Goal: Task Accomplishment & Management: Manage account settings

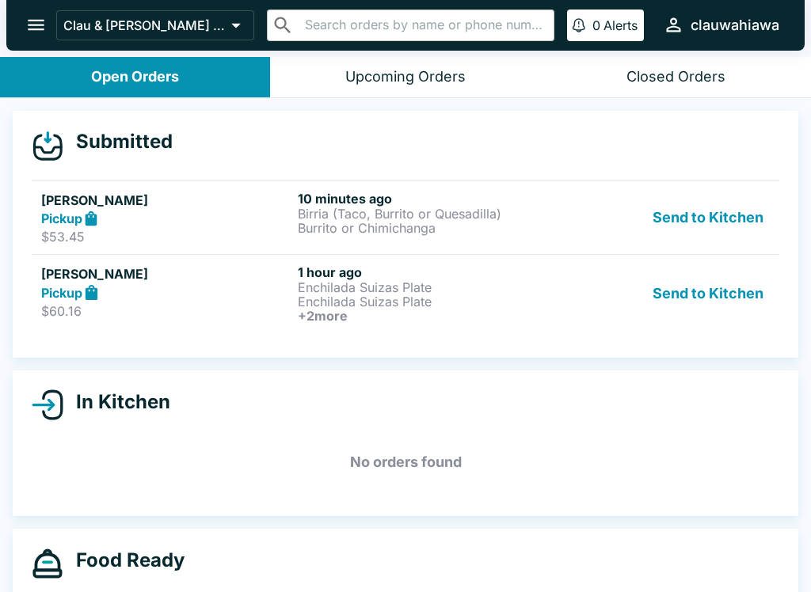
click at [763, 219] on button "Send to Kitchen" at bounding box center [708, 218] width 124 height 55
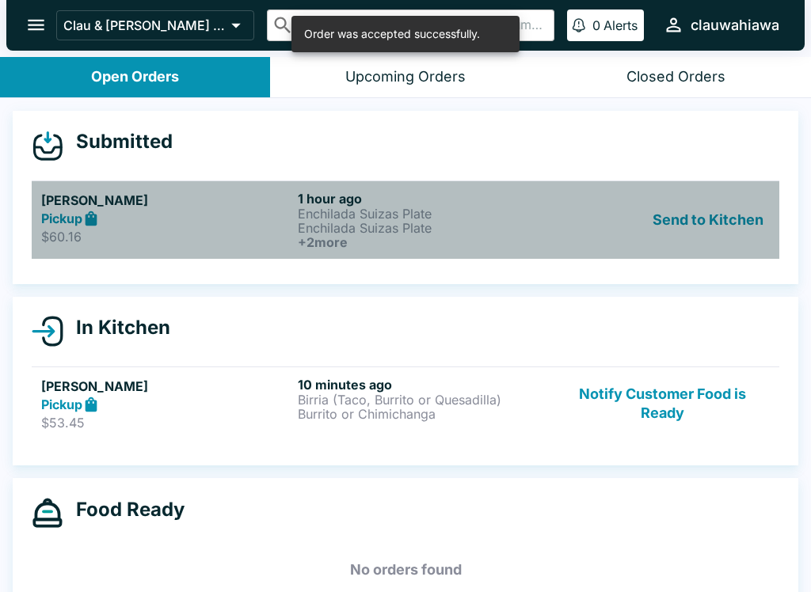
click at [64, 187] on link "[PERSON_NAME] Pickup $60.16 1 hour ago Enchilada Suizas Plate Enchilada Suizas …" at bounding box center [406, 220] width 748 height 78
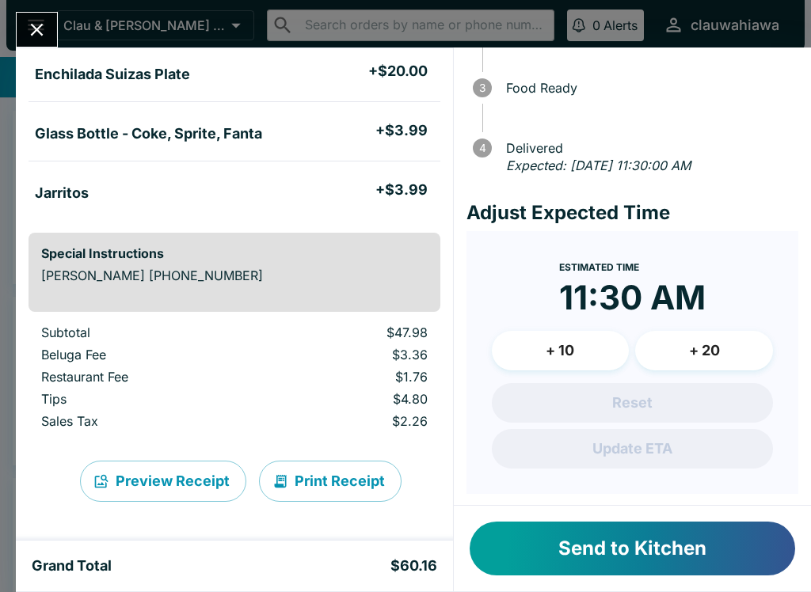
scroll to position [137, 0]
click at [25, 34] on button "Close" at bounding box center [37, 30] width 40 height 34
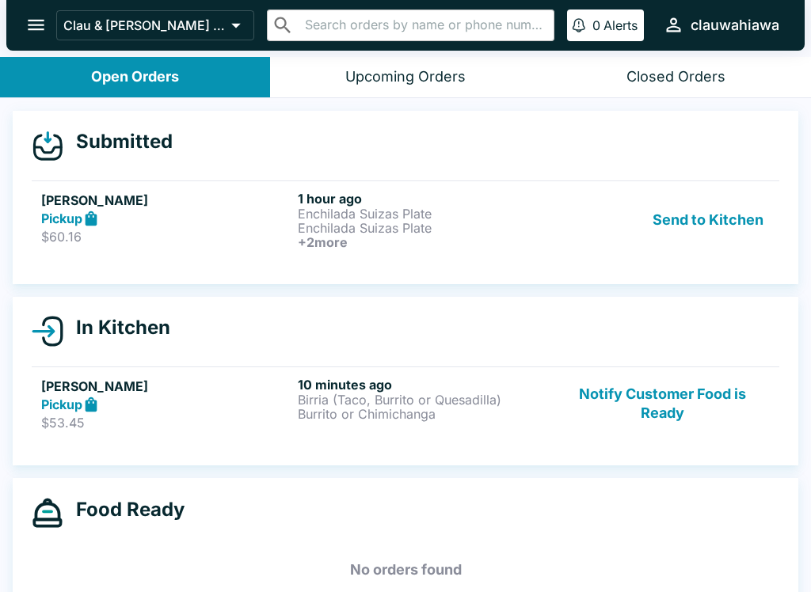
click at [216, 399] on div "Pickup" at bounding box center [166, 405] width 250 height 18
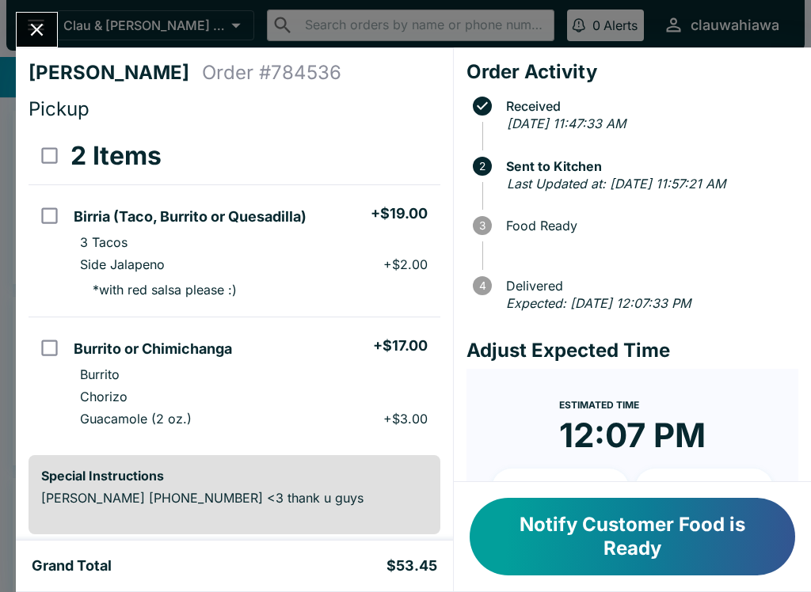
click at [32, 32] on icon "Close" at bounding box center [36, 29] width 21 height 21
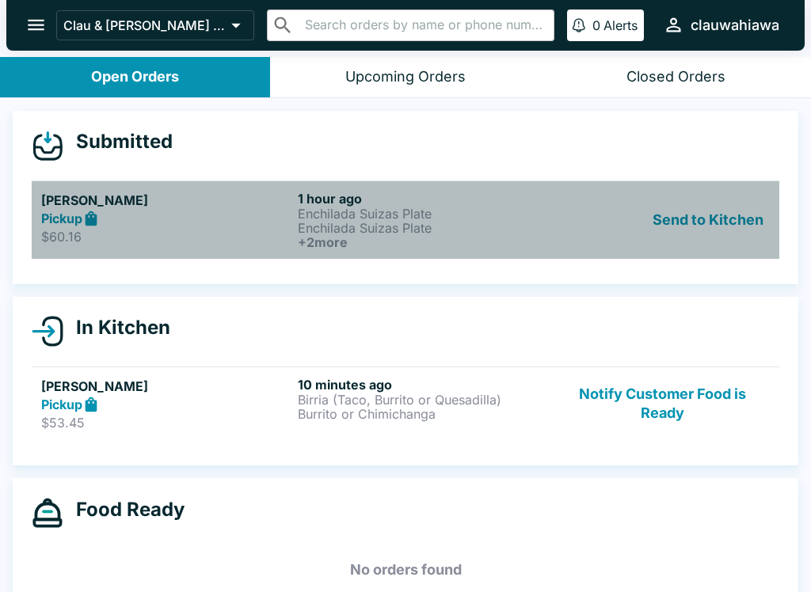
click at [463, 224] on p "Enchilada Suizas Plate" at bounding box center [423, 228] width 250 height 14
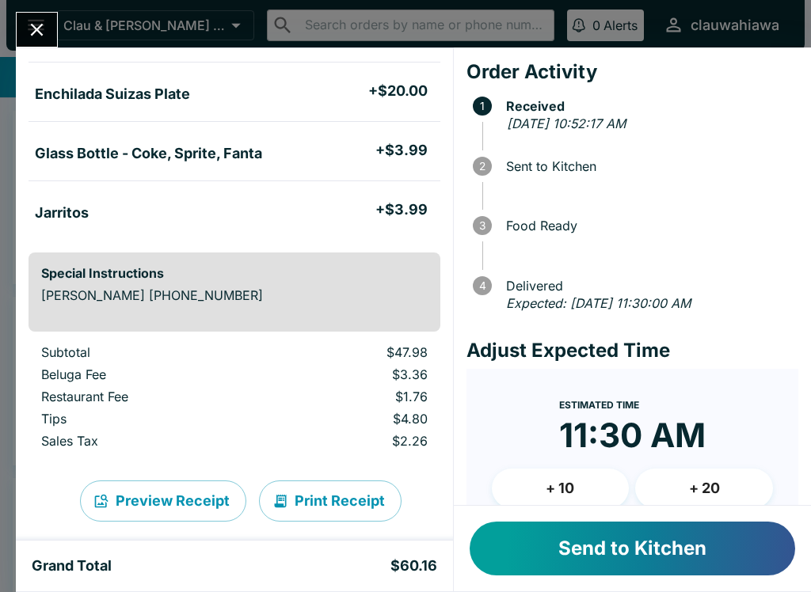
scroll to position [185, 0]
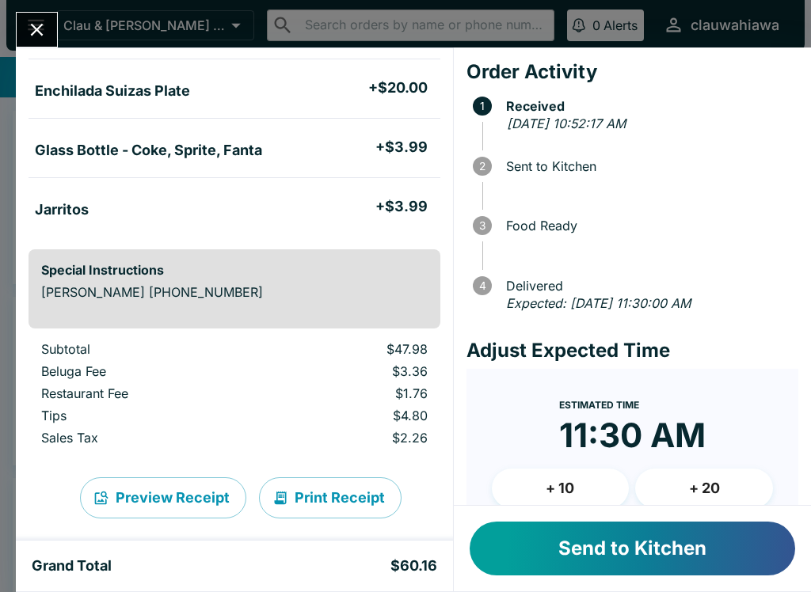
click at [48, 31] on button "Close" at bounding box center [37, 30] width 40 height 34
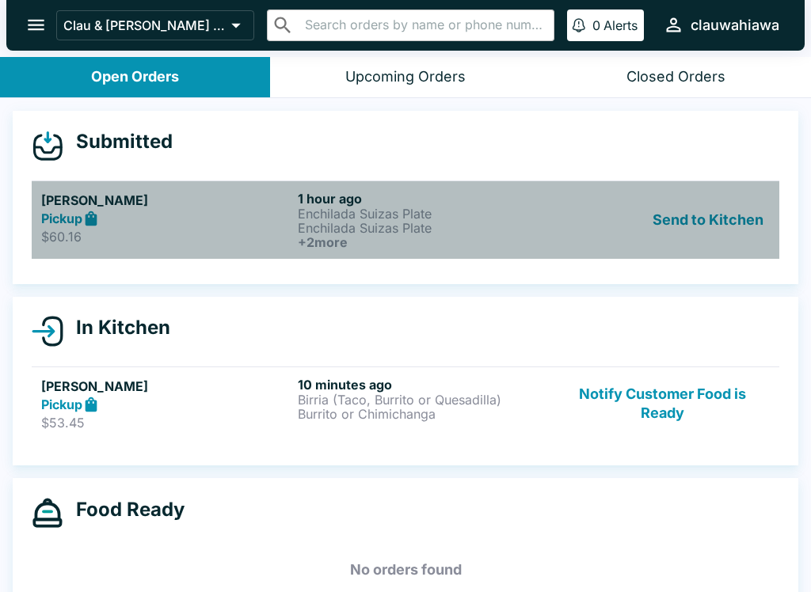
click at [325, 224] on p "Enchilada Suizas Plate" at bounding box center [423, 228] width 250 height 14
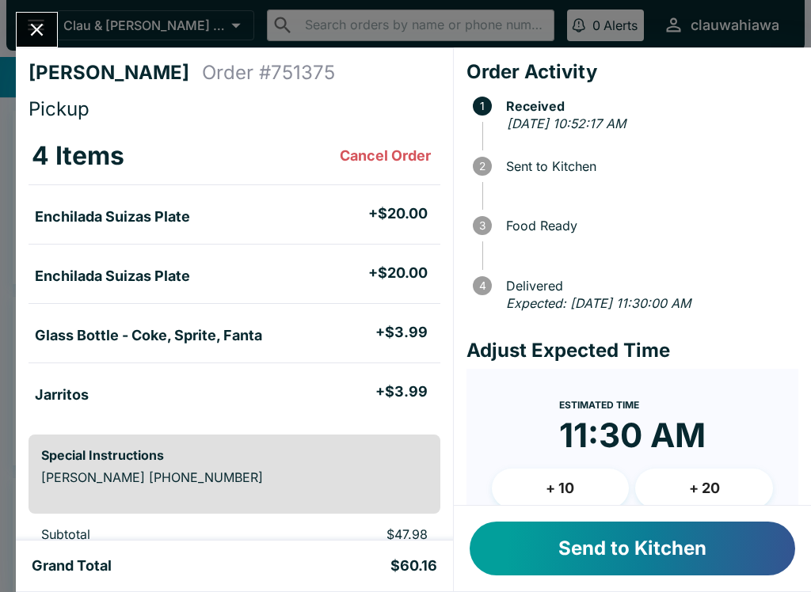
click at [49, 33] on button "Close" at bounding box center [37, 30] width 40 height 34
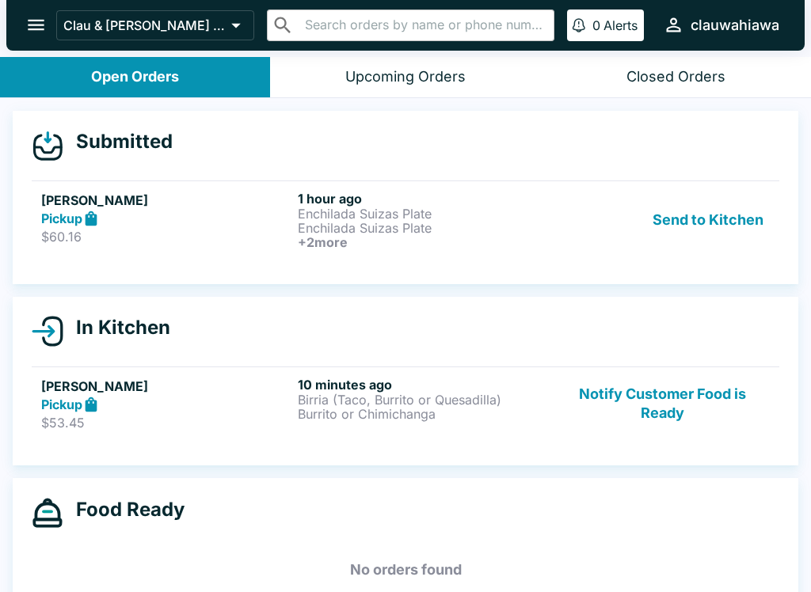
click at [288, 210] on div "Pickup" at bounding box center [166, 219] width 250 height 18
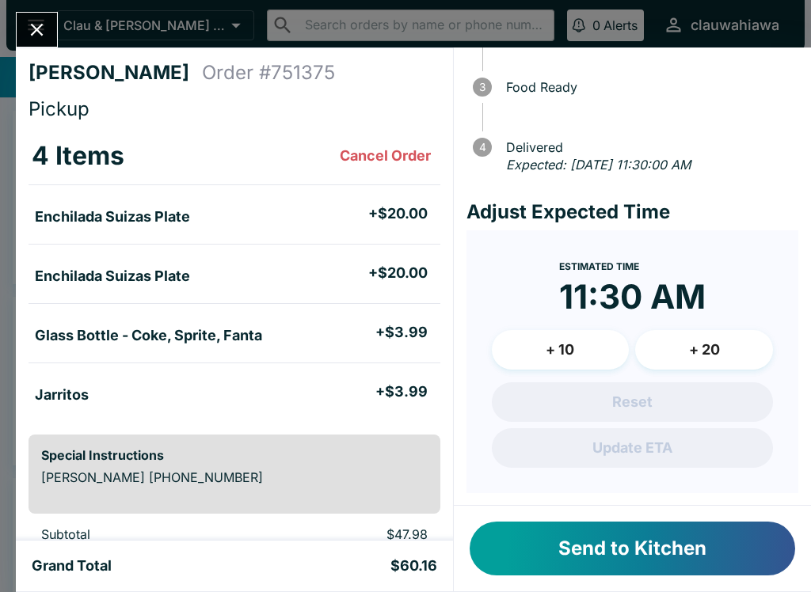
scroll to position [137, 0]
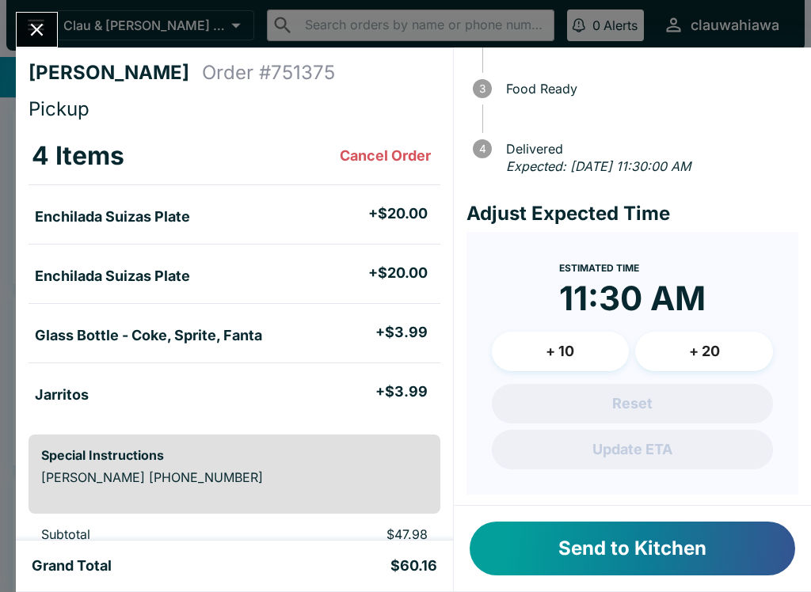
click at [656, 574] on button "Send to Kitchen" at bounding box center [633, 549] width 326 height 54
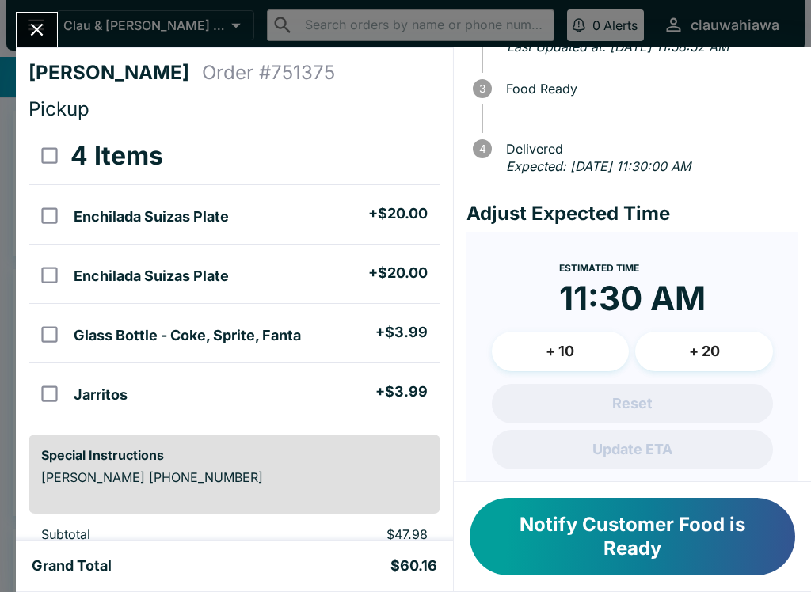
click at [23, 20] on button "Close" at bounding box center [37, 30] width 40 height 34
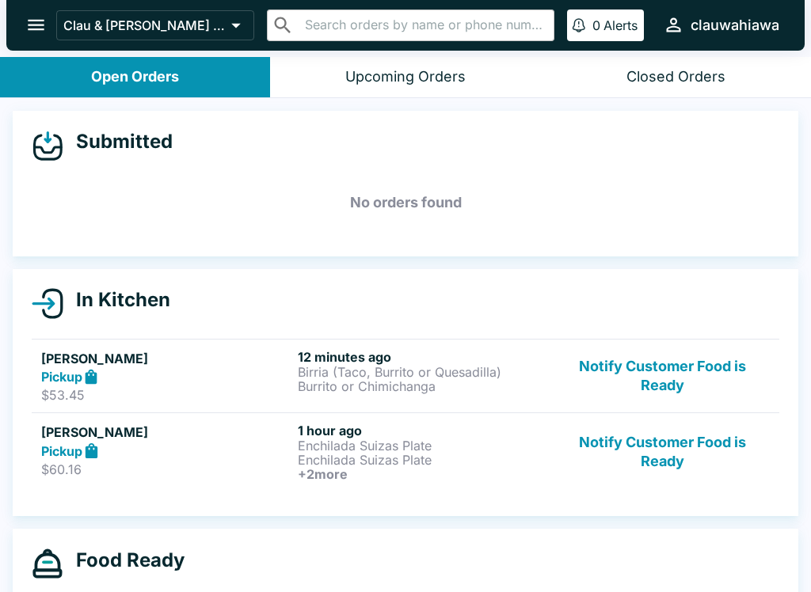
click at [19, 19] on button "open drawer" at bounding box center [36, 25] width 40 height 40
click at [478, 447] on p "Enchilada Suizas Plate" at bounding box center [423, 446] width 250 height 14
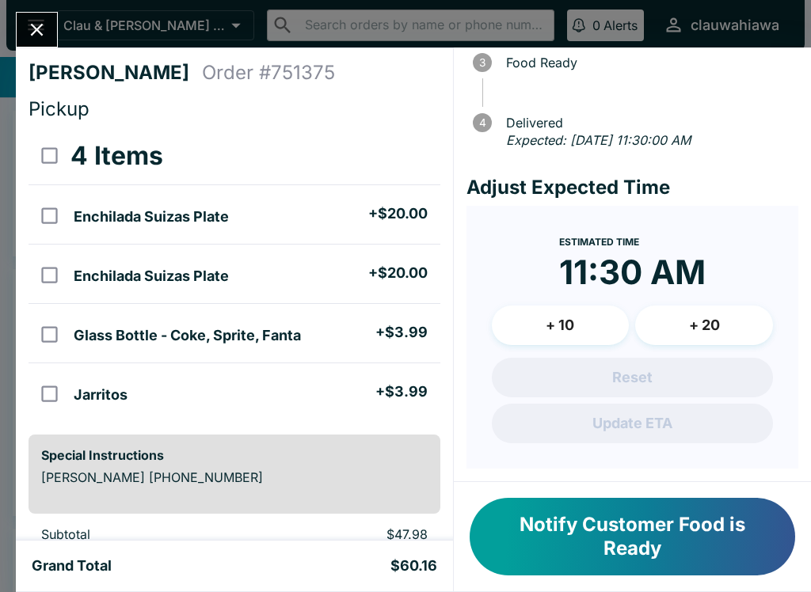
scroll to position [181, 0]
click at [21, 11] on div "[PERSON_NAME] Order # 751375 Pickup 4 Items Enchilada Suizas Plate + $20.00 Enc…" at bounding box center [405, 296] width 811 height 592
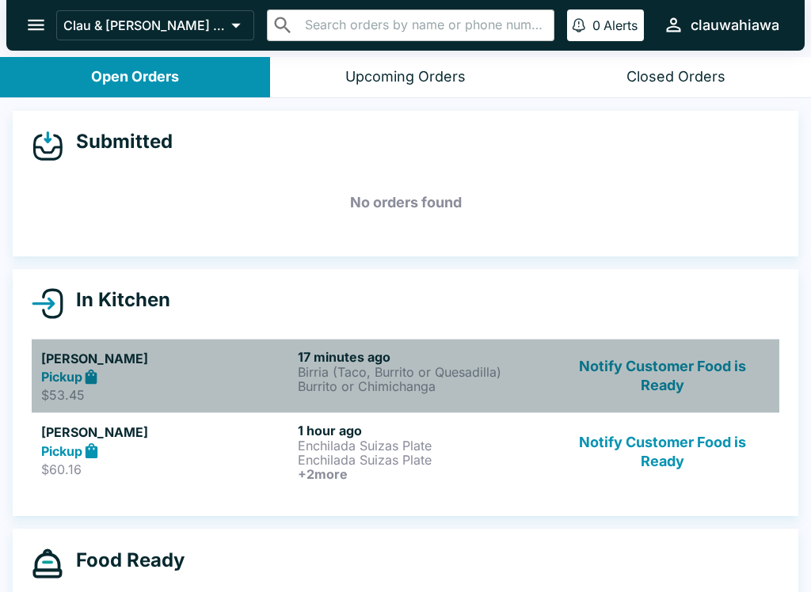
click at [451, 390] on p "Burrito or Chimichanga" at bounding box center [423, 386] width 250 height 14
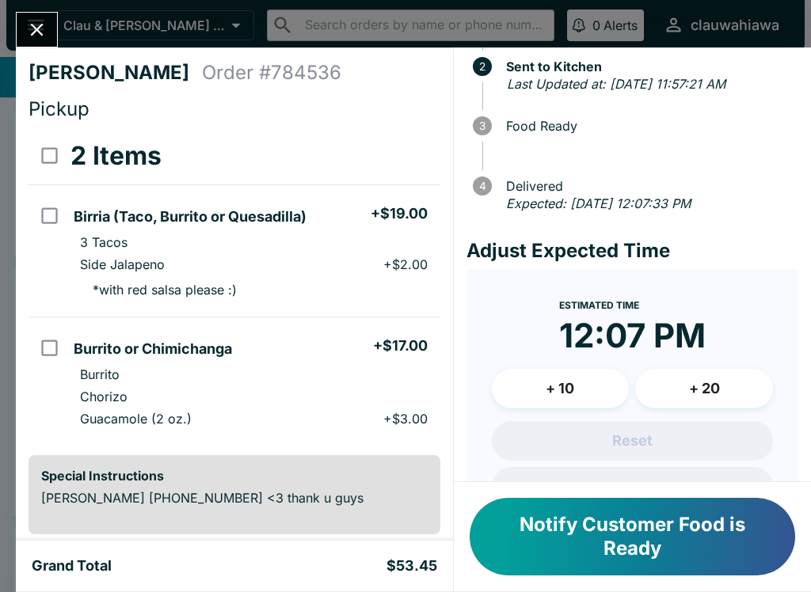
scroll to position [102, 0]
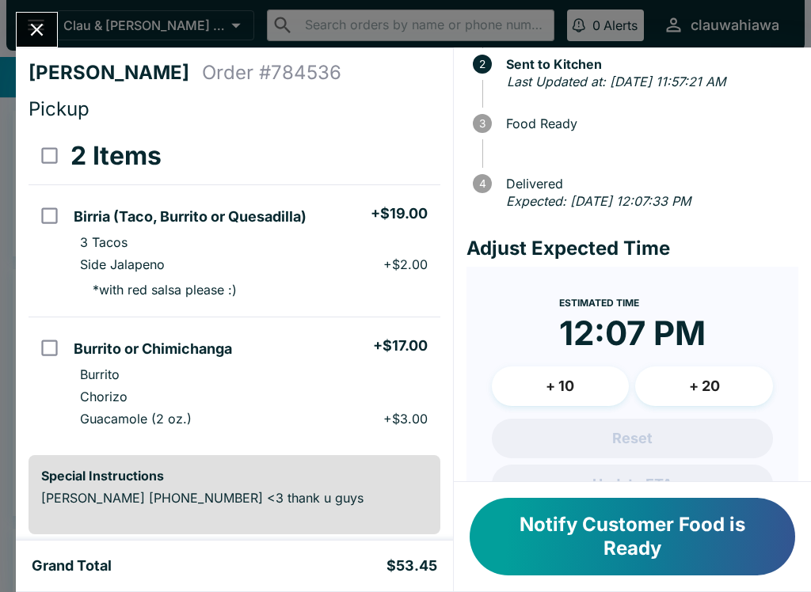
click at [560, 354] on time "12:07 PM" at bounding box center [632, 333] width 147 height 41
click at [569, 406] on button "+ 10" at bounding box center [561, 387] width 138 height 40
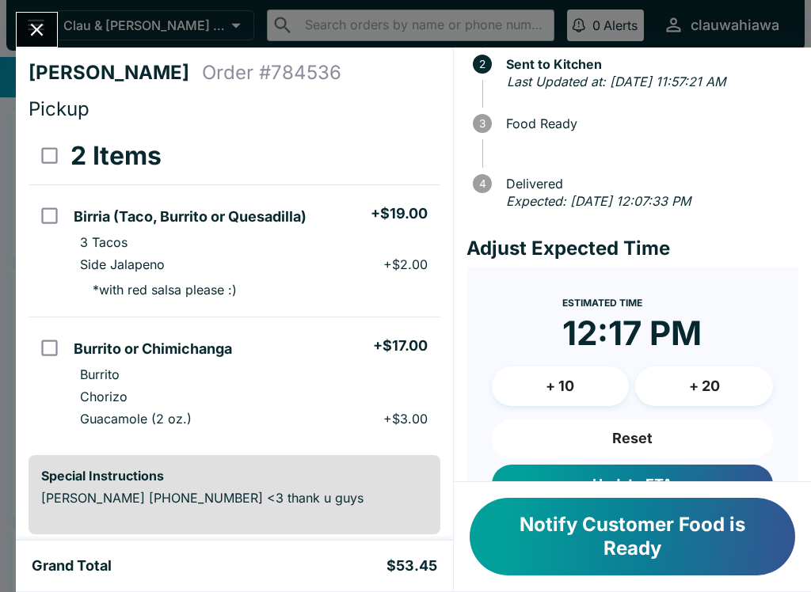
click at [54, 36] on button "Close" at bounding box center [37, 30] width 40 height 34
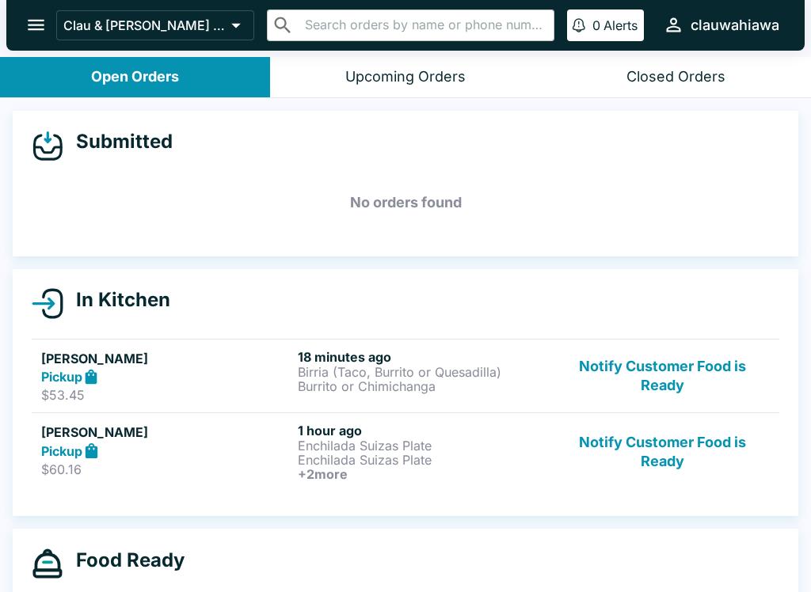
click at [410, 372] on p "Birria (Taco, Burrito or Quesadilla)" at bounding box center [423, 372] width 250 height 14
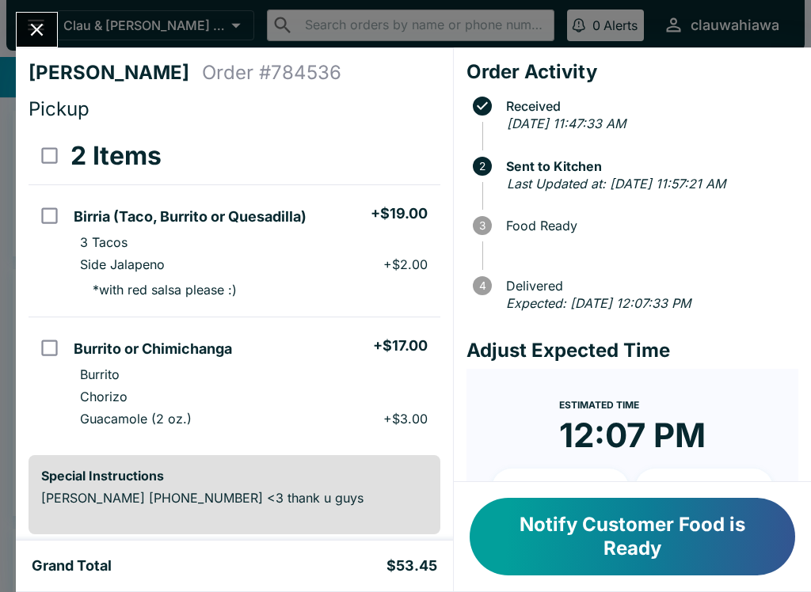
click at [57, 27] on button "Close" at bounding box center [37, 30] width 40 height 34
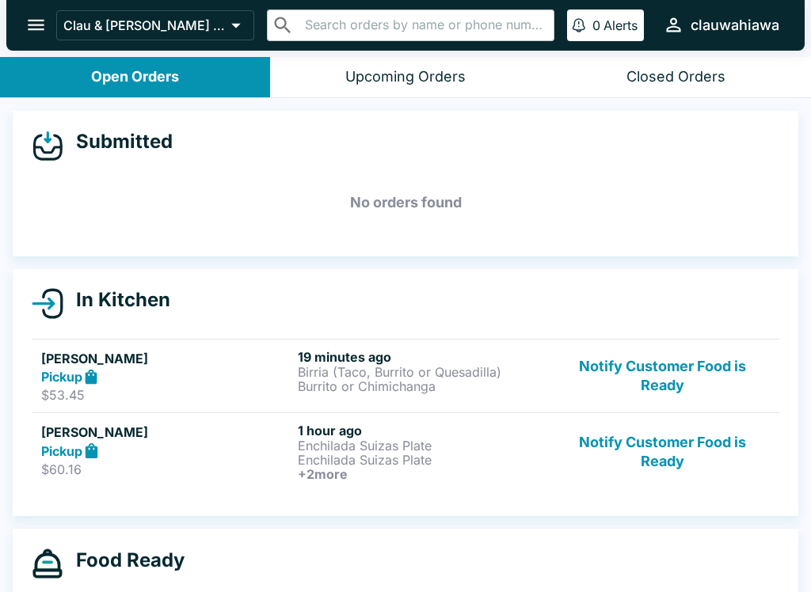
click at [345, 490] on link "[PERSON_NAME] Pickup $60.16 1 hour ago Enchilada Suizas Plate Enchilada Suizas …" at bounding box center [406, 452] width 748 height 78
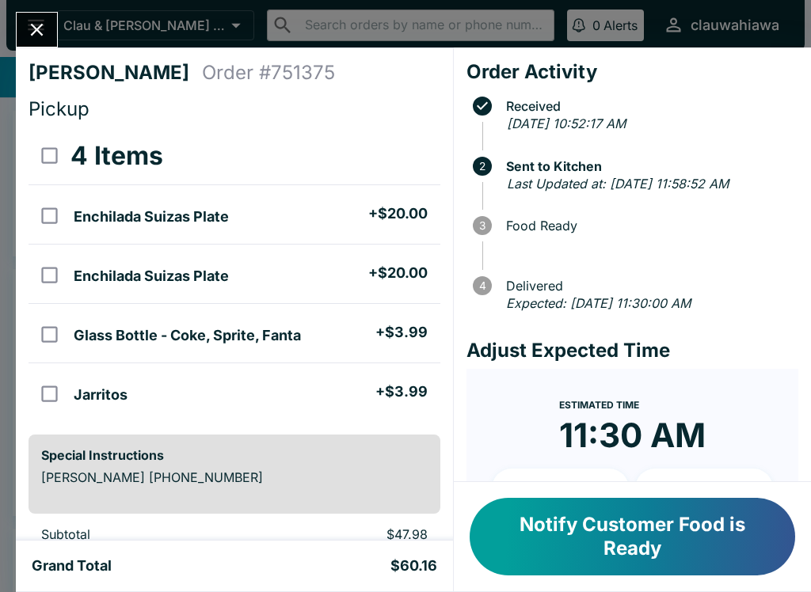
click at [24, 11] on div "[PERSON_NAME] Order # 751375 Pickup 4 Items Enchilada Suizas Plate + $20.00 Enc…" at bounding box center [405, 296] width 811 height 592
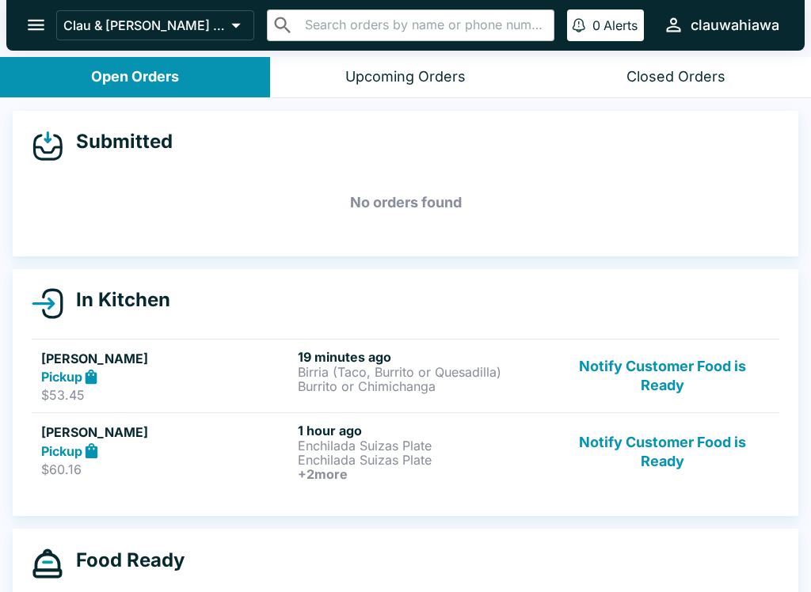
click at [248, 398] on p "$53.45" at bounding box center [166, 395] width 250 height 16
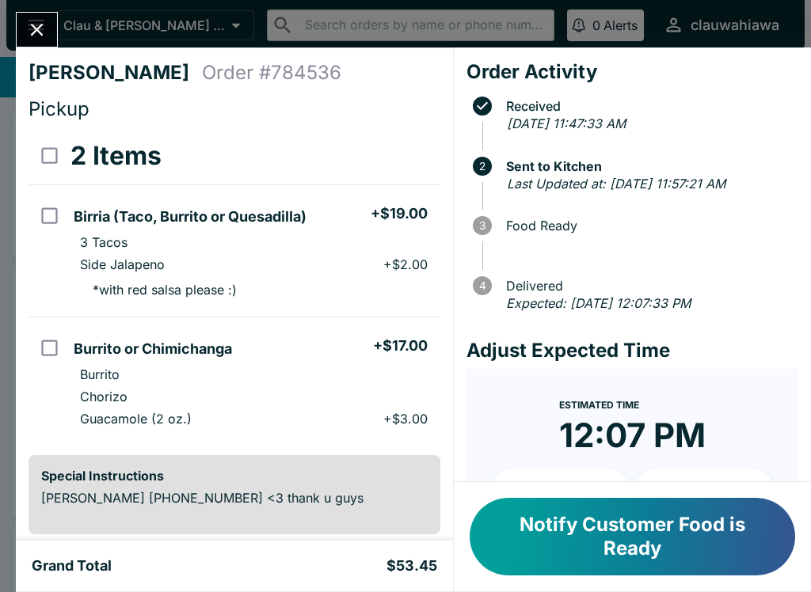
click at [598, 560] on button "Notify Customer Food is Ready" at bounding box center [633, 537] width 326 height 78
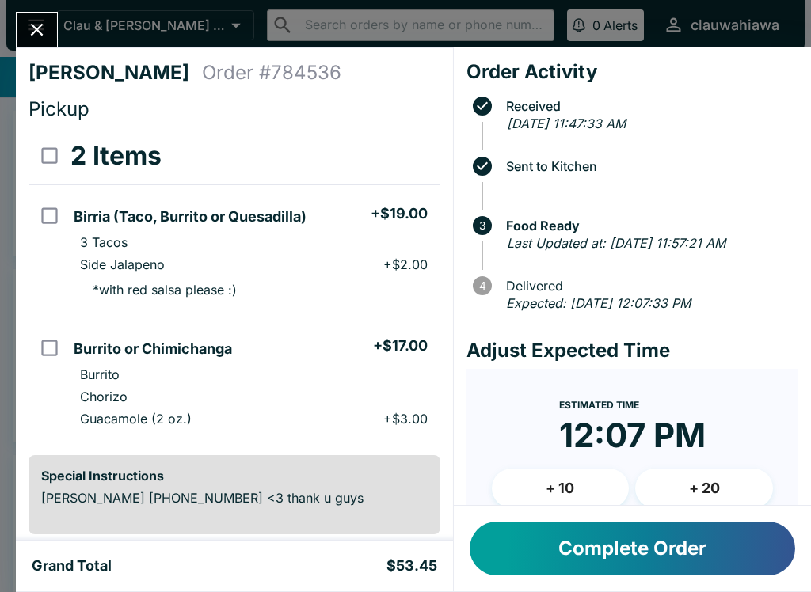
click at [545, 554] on button "Complete Order" at bounding box center [633, 549] width 326 height 54
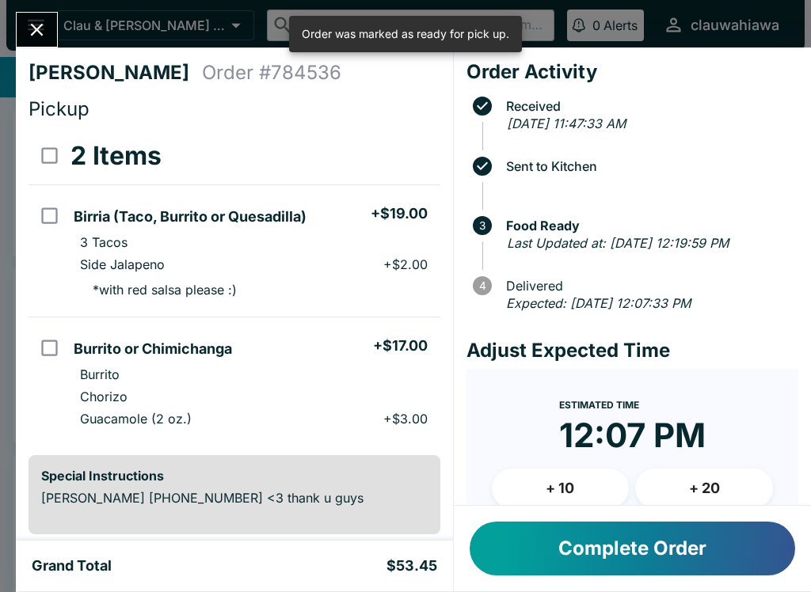
click at [531, 558] on button "Complete Order" at bounding box center [633, 549] width 326 height 54
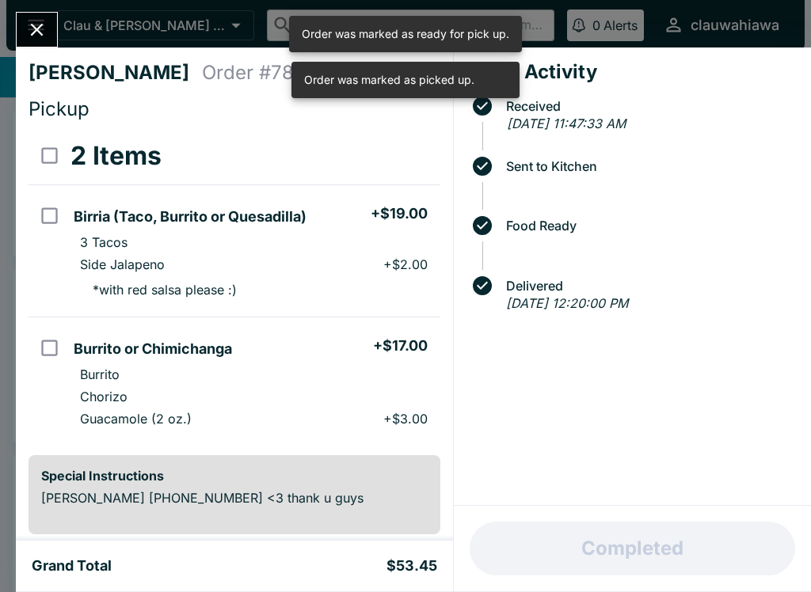
click at [36, 46] on button "Close" at bounding box center [37, 30] width 40 height 34
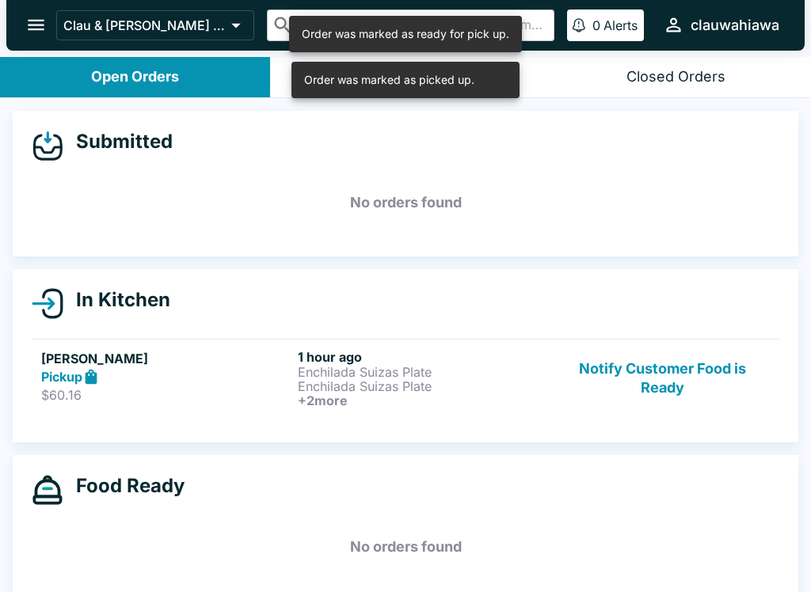
click at [624, 385] on button "Notify Customer Food is Ready" at bounding box center [662, 378] width 215 height 59
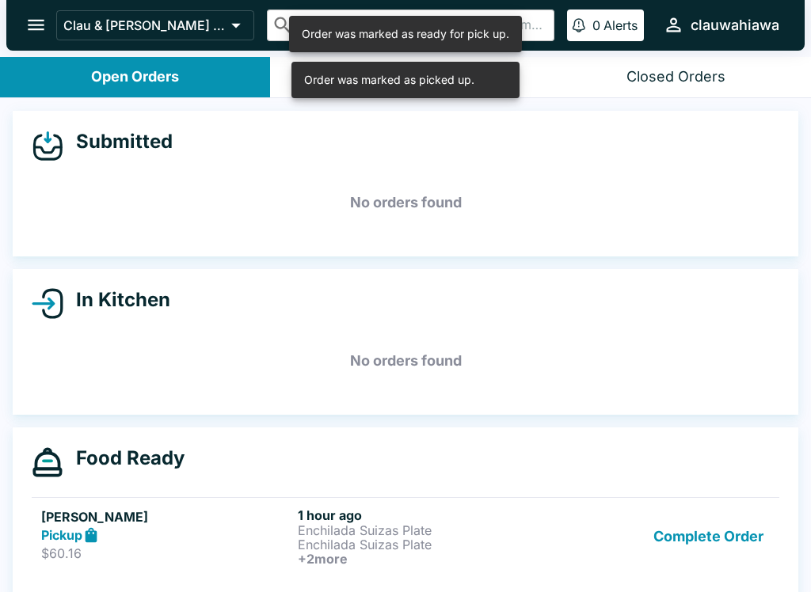
click at [659, 537] on button "Complete Order" at bounding box center [708, 537] width 123 height 59
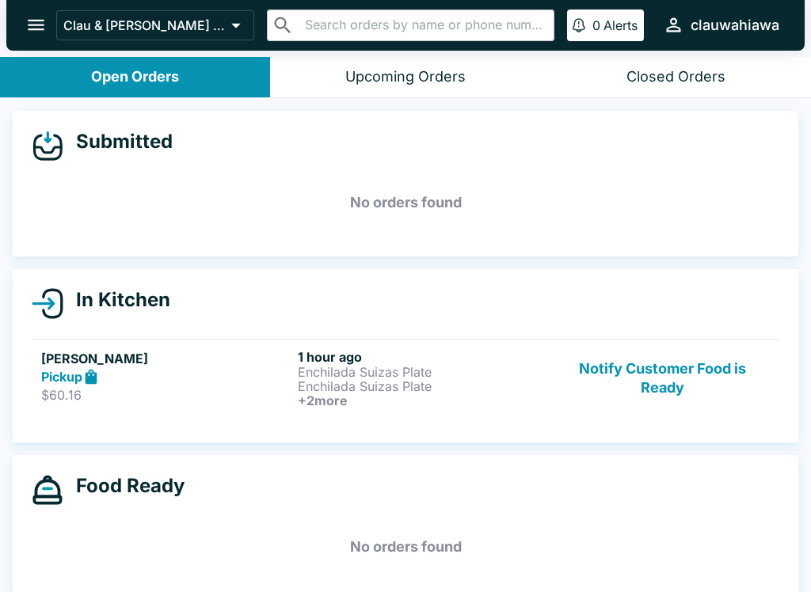
click at [671, 364] on button "Notify Customer Food is Ready" at bounding box center [662, 378] width 215 height 59
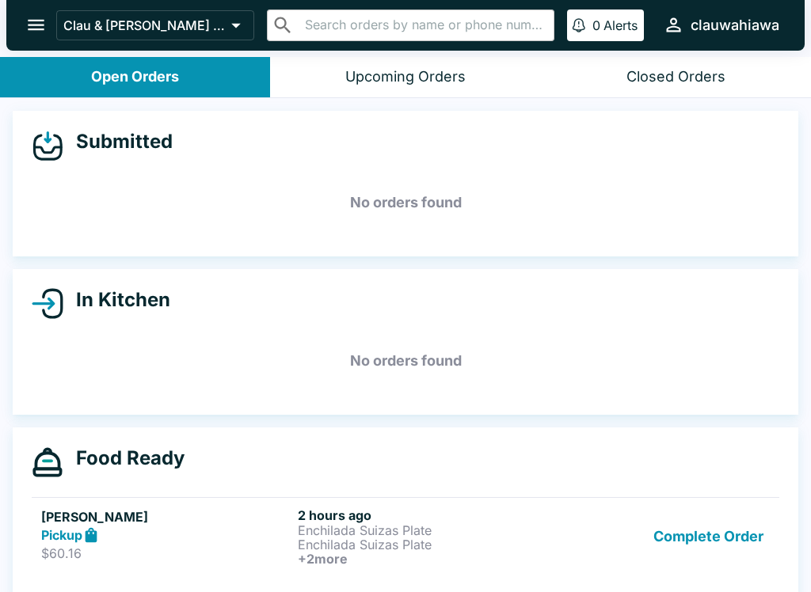
click at [456, 10] on div "​ ​" at bounding box center [410, 26] width 287 height 32
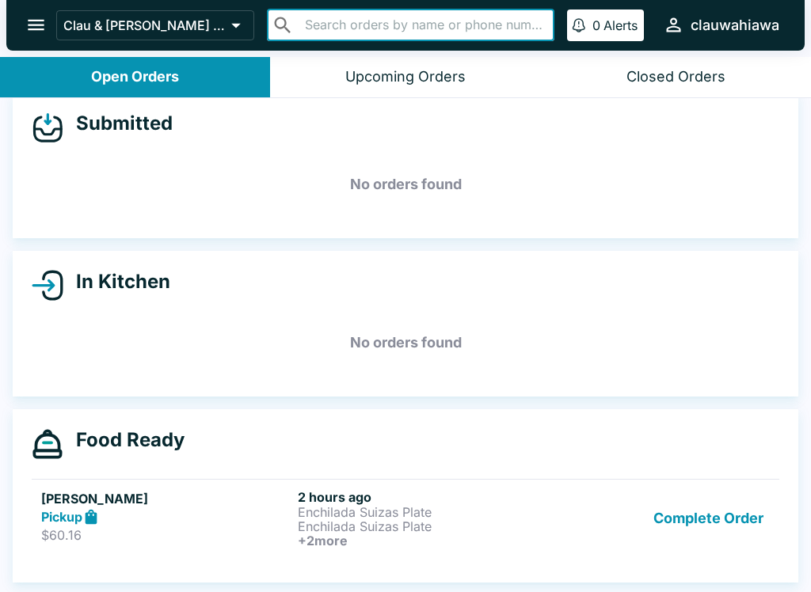
scroll to position [18, 0]
click at [708, 132] on div "Submitted" at bounding box center [406, 128] width 748 height 32
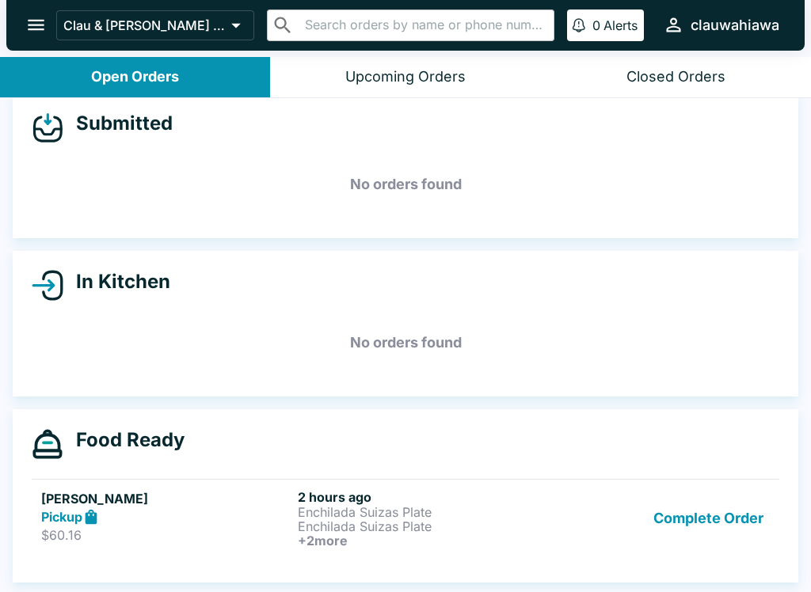
click at [734, 520] on button "Complete Order" at bounding box center [708, 518] width 123 height 59
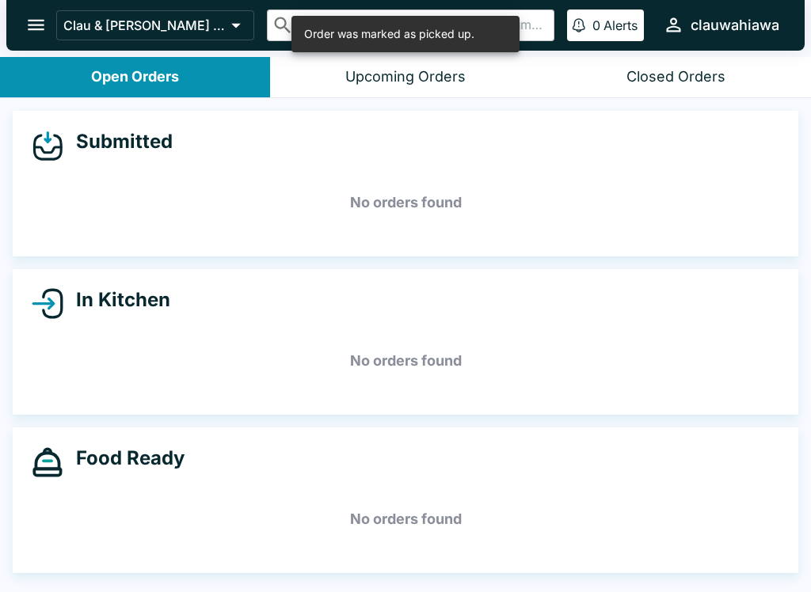
click at [464, 87] on button "Upcoming Orders" at bounding box center [405, 77] width 270 height 40
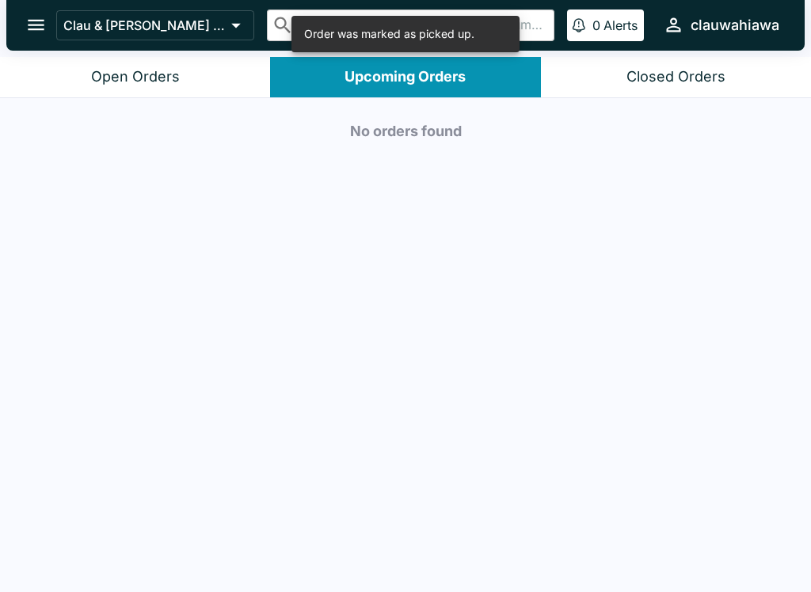
click at [211, 82] on button "Open Orders" at bounding box center [135, 77] width 270 height 40
